Goal: Information Seeking & Learning: Learn about a topic

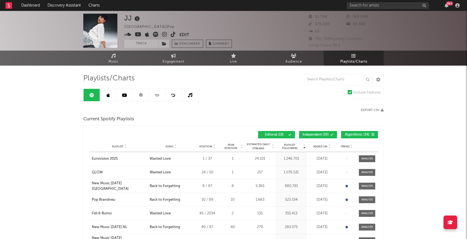
click at [111, 98] on link at bounding box center [108, 95] width 16 height 12
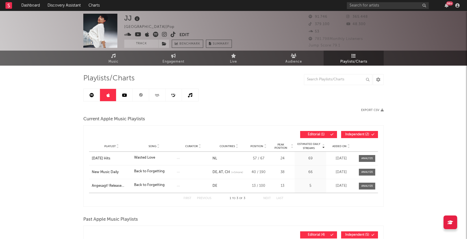
click at [128, 97] on link at bounding box center [124, 95] width 16 height 12
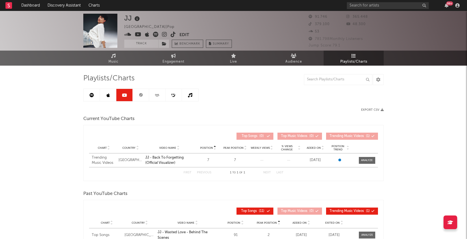
click at [143, 95] on link at bounding box center [141, 95] width 16 height 12
